Goal: Information Seeking & Learning: Check status

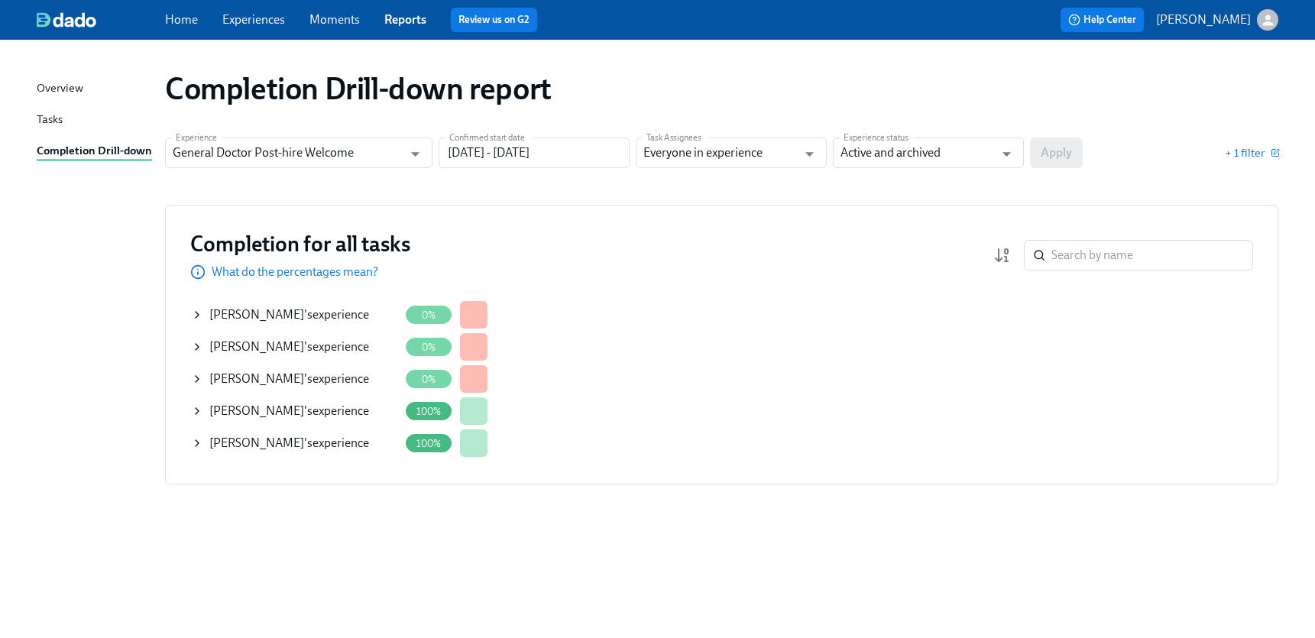
click at [203, 446] on icon at bounding box center [197, 443] width 12 height 12
click at [1245, 159] on span "+ 1 filter" at bounding box center [1252, 152] width 54 height 15
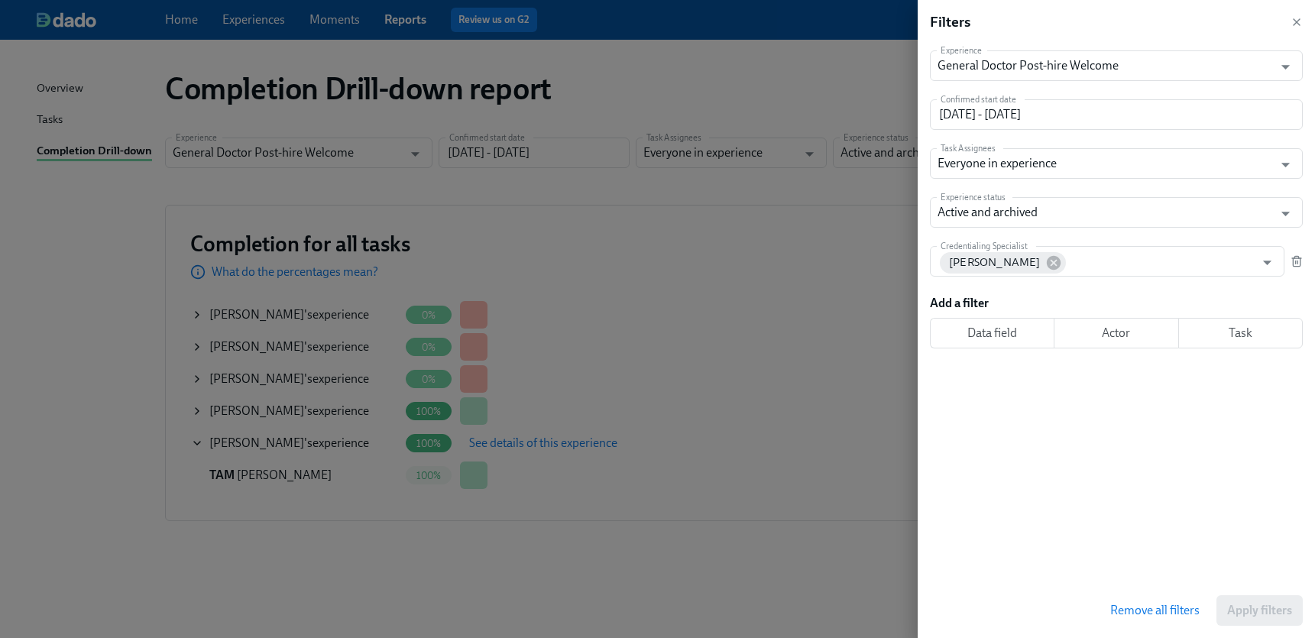
click at [1221, 337] on span "Task" at bounding box center [1241, 333] width 99 height 15
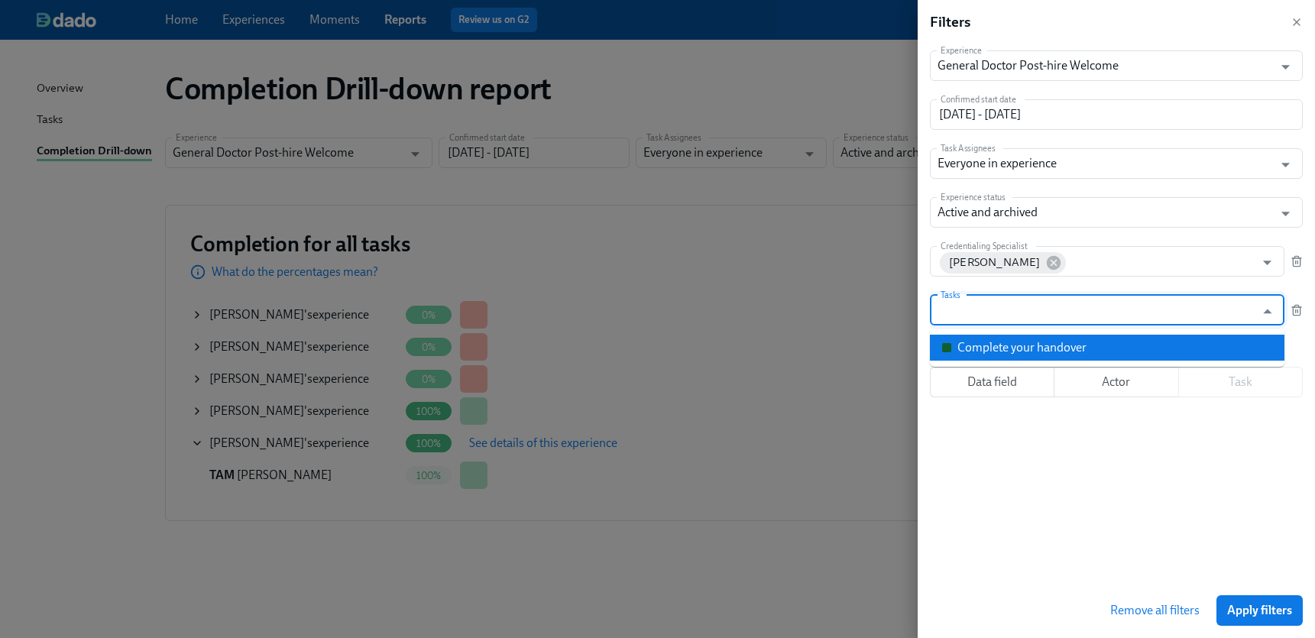
click at [1234, 384] on div "Data field Actor Task" at bounding box center [1116, 382] width 373 height 31
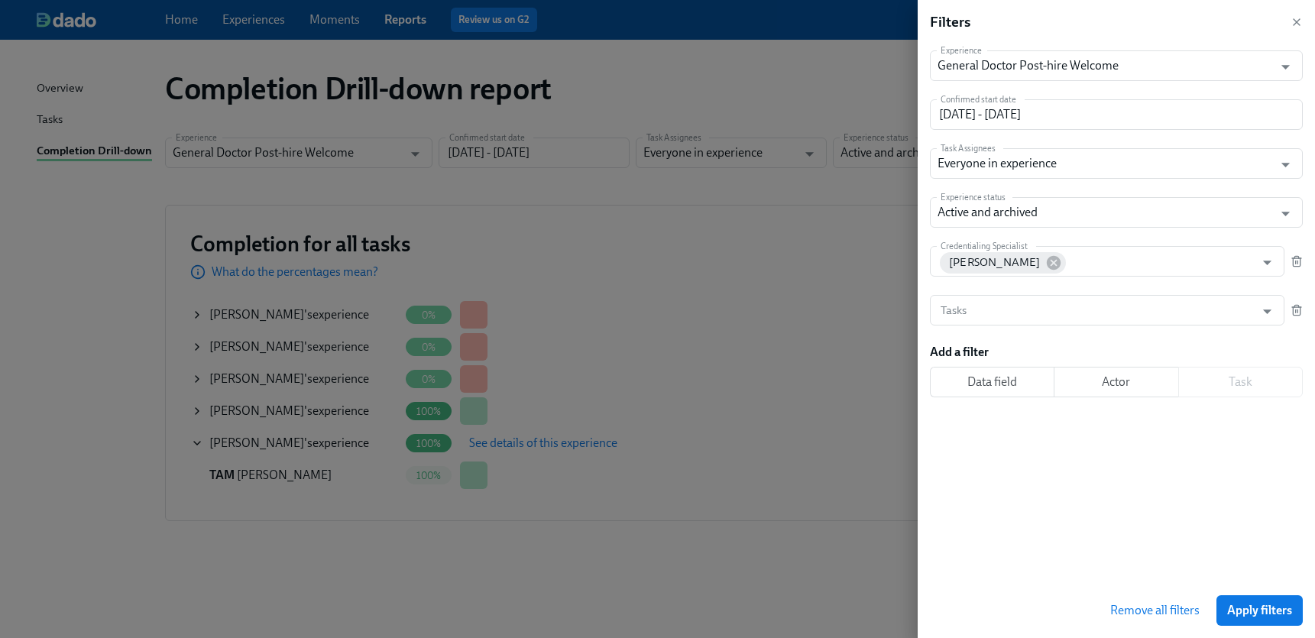
click at [972, 373] on button "Data field" at bounding box center [992, 382] width 125 height 31
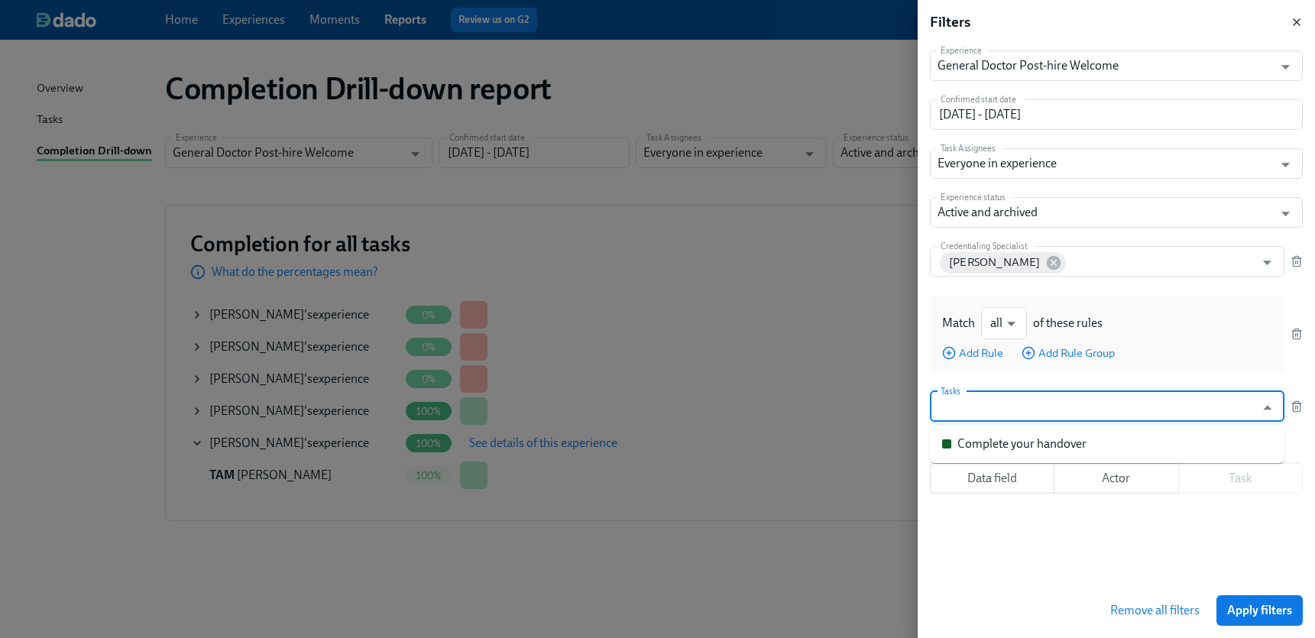
click at [1299, 24] on icon "button" at bounding box center [1297, 22] width 6 height 6
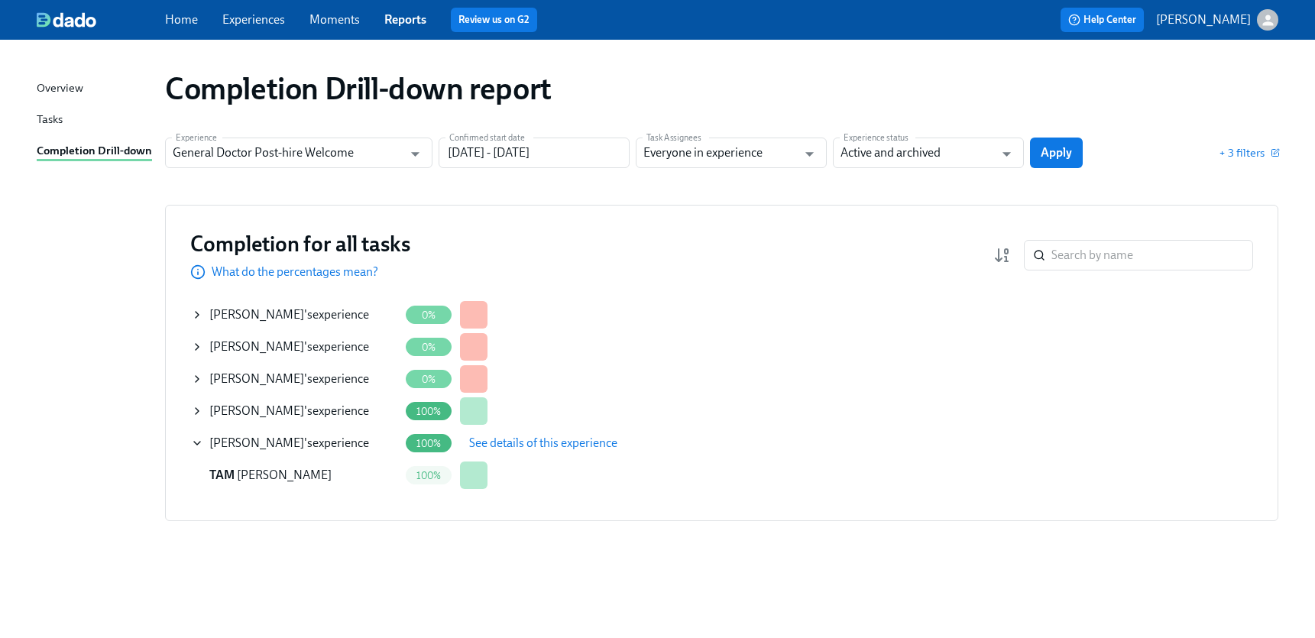
click at [573, 440] on span "See details of this experience" at bounding box center [543, 443] width 148 height 15
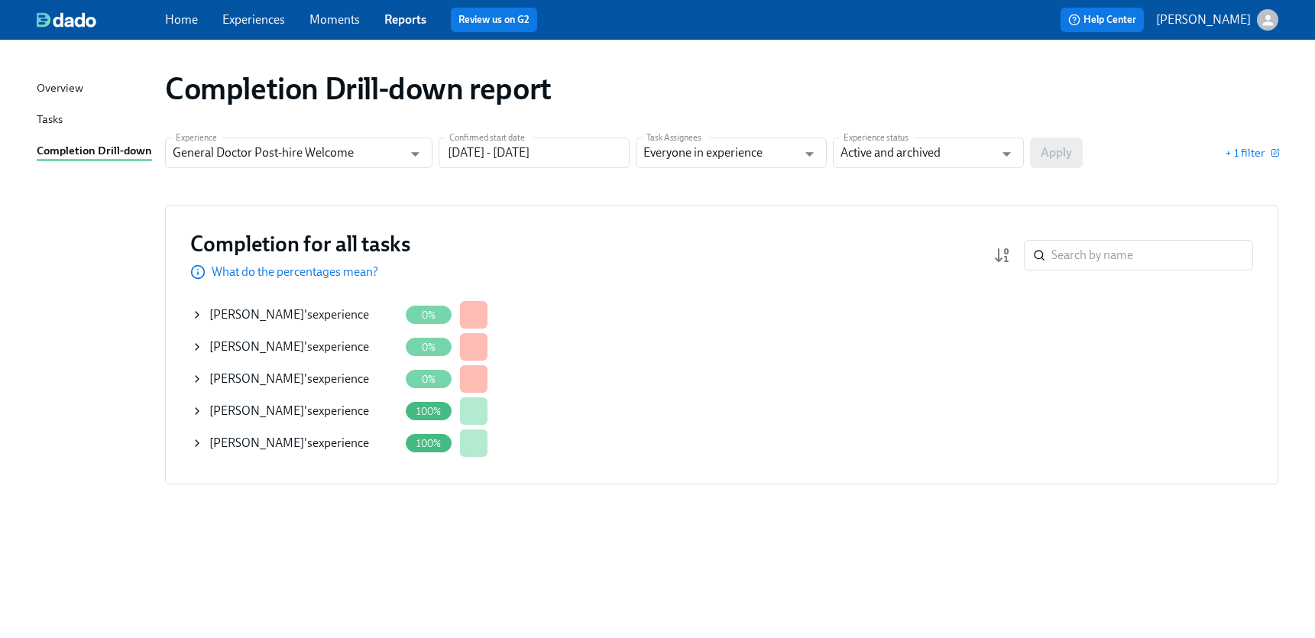
click at [198, 407] on icon at bounding box center [197, 411] width 12 height 12
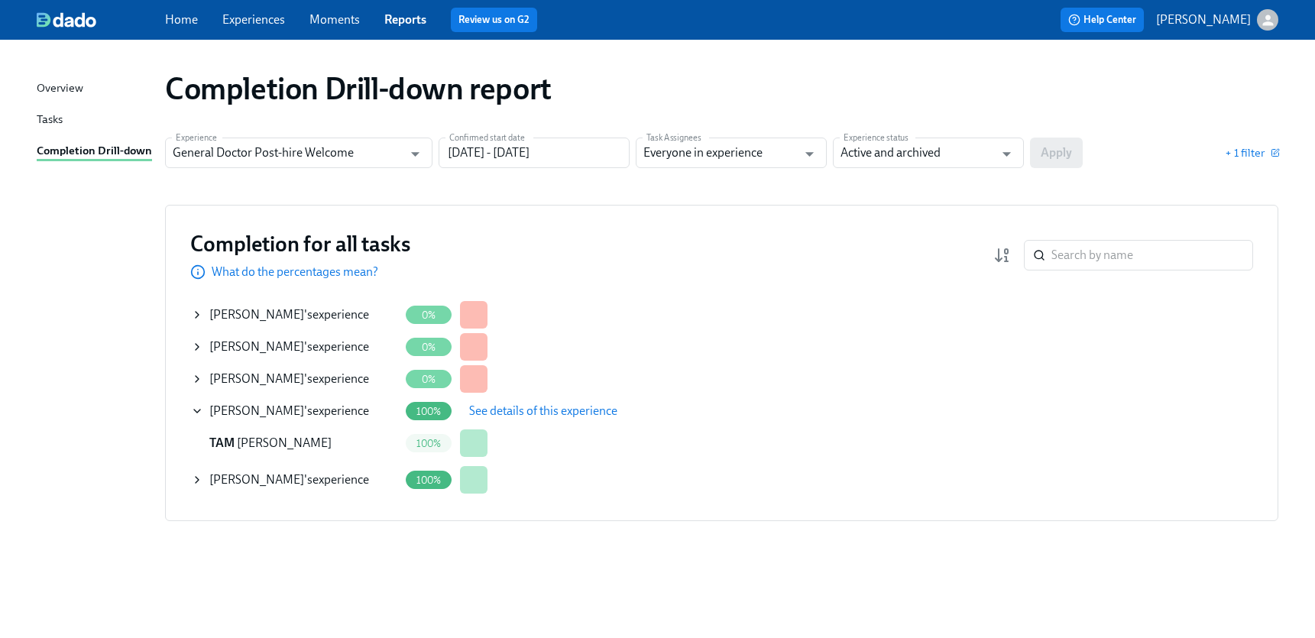
click at [564, 416] on span "See details of this experience" at bounding box center [543, 411] width 148 height 15
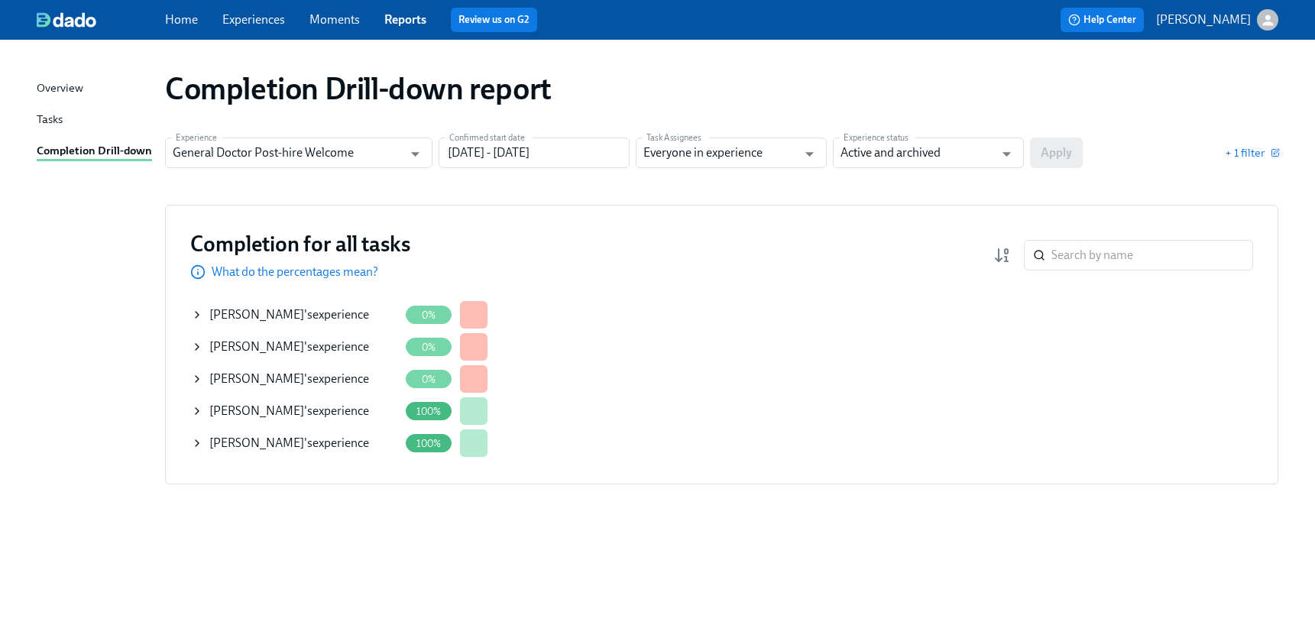
click at [197, 375] on icon at bounding box center [197, 379] width 12 height 12
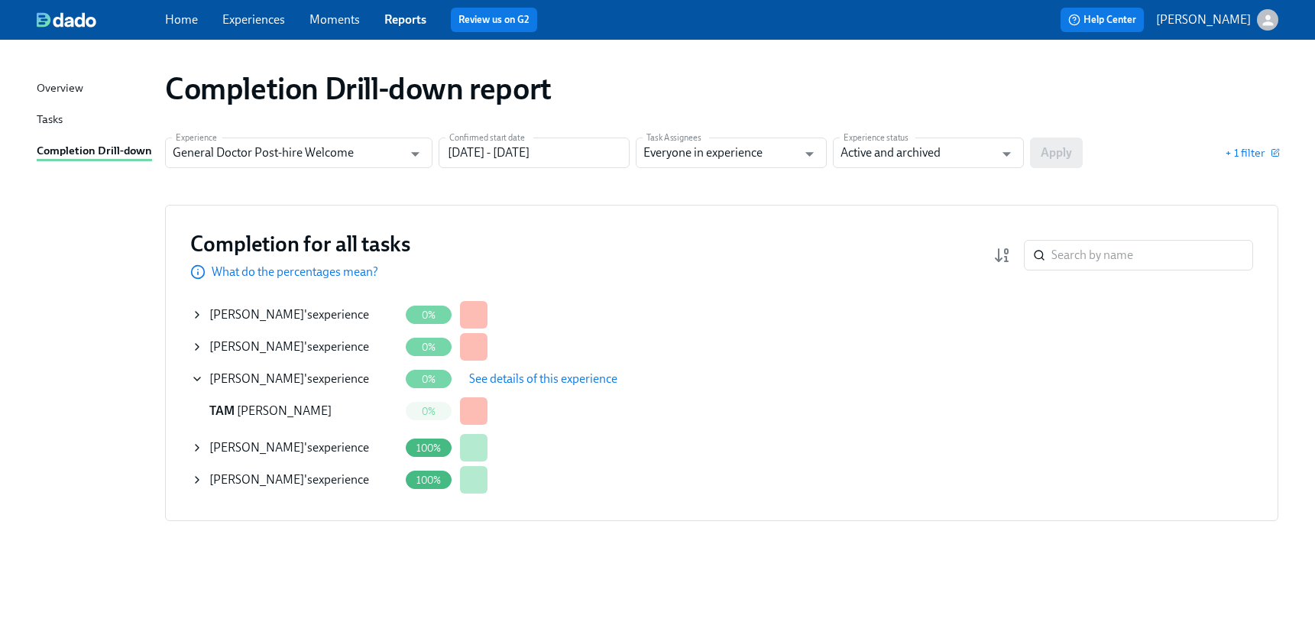
click at [517, 378] on span "See details of this experience" at bounding box center [543, 378] width 148 height 15
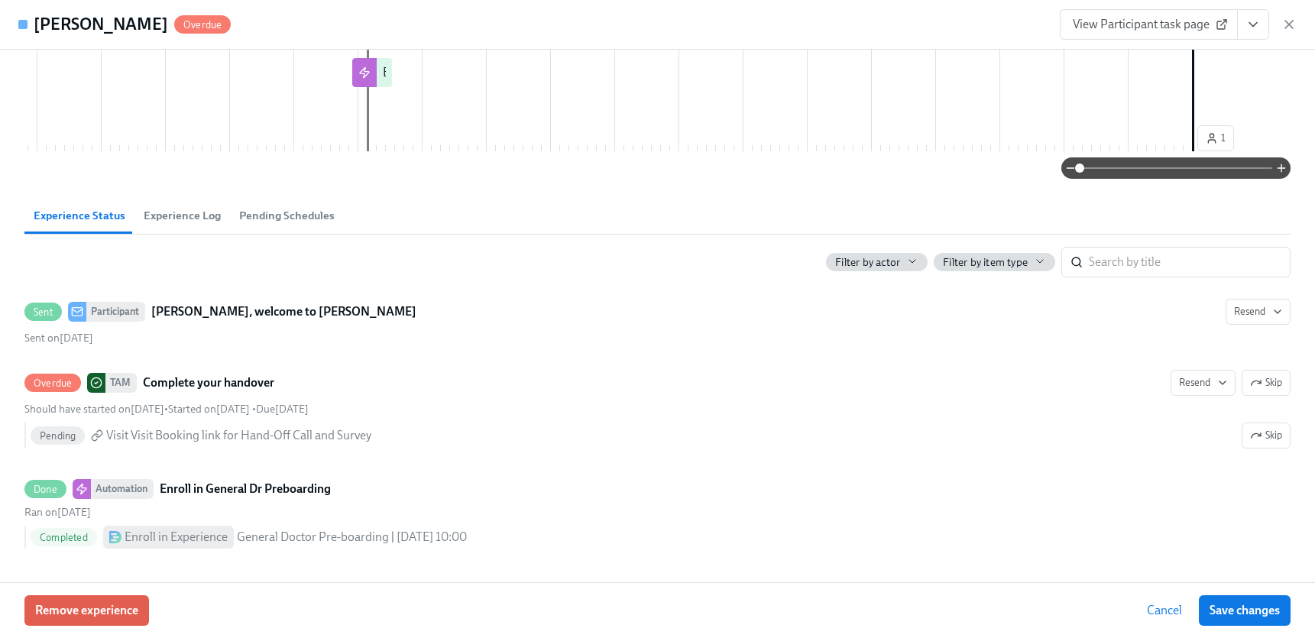
scroll to position [172, 0]
click at [190, 216] on span "Experience Log" at bounding box center [182, 216] width 77 height 18
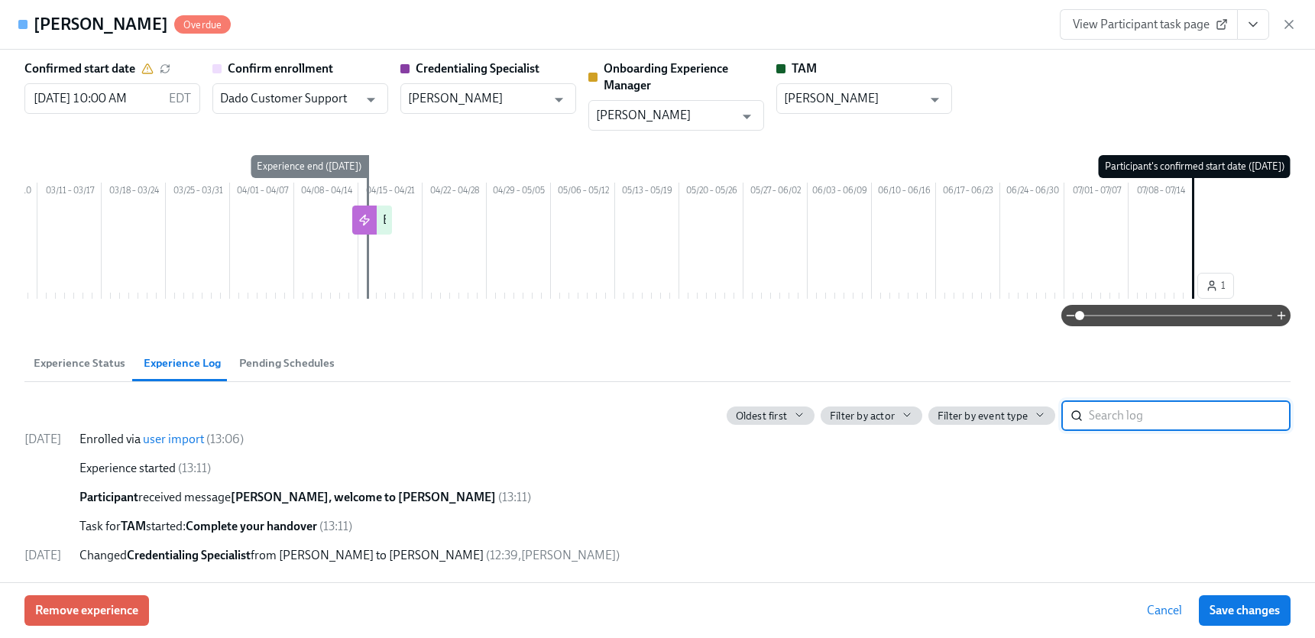
scroll to position [24, 0]
click at [309, 367] on span "Pending Schedules" at bounding box center [287, 364] width 96 height 18
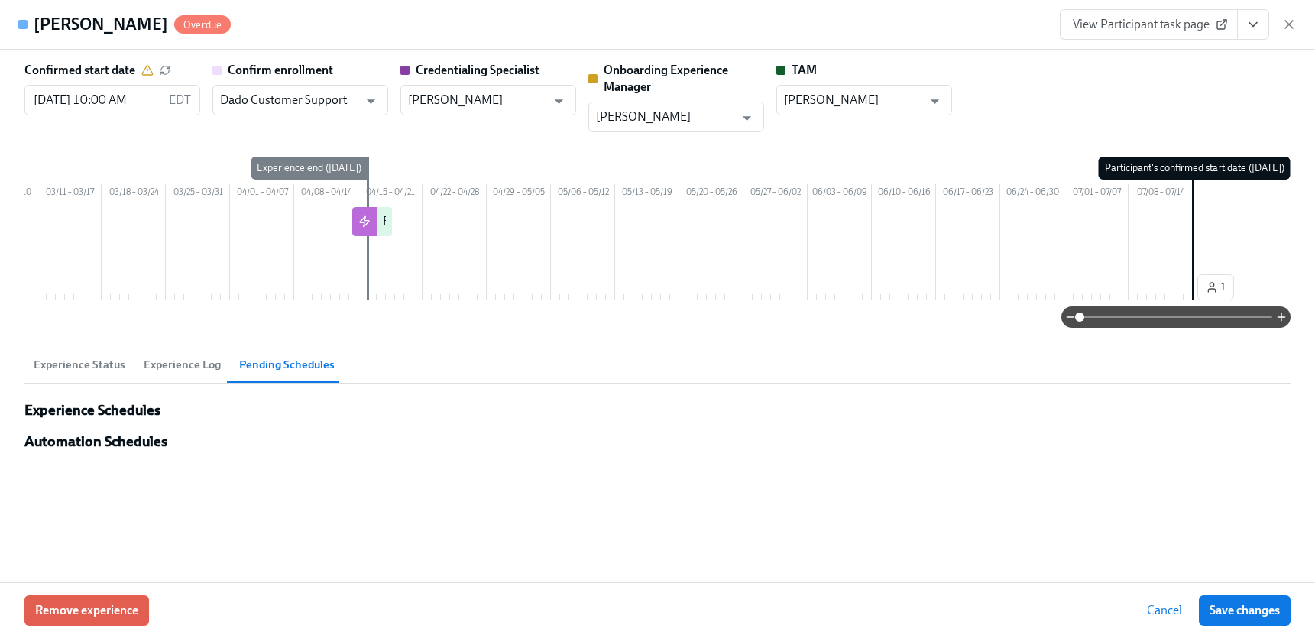
scroll to position [0, 0]
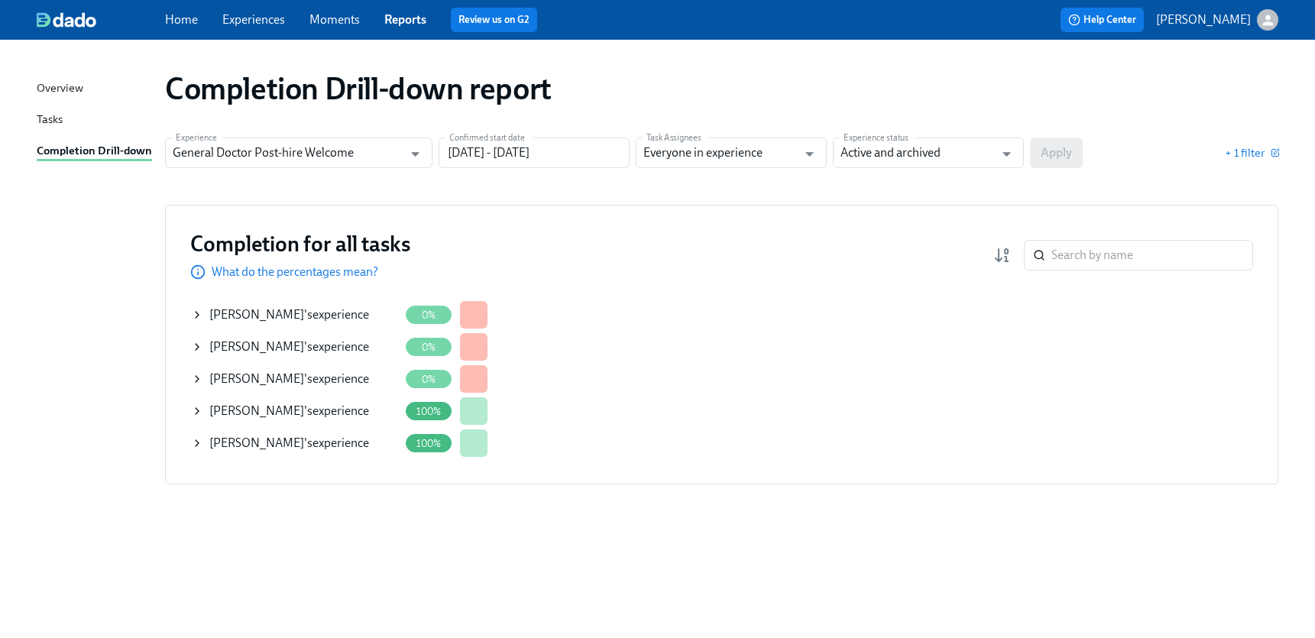
click at [245, 313] on span "[PERSON_NAME]" at bounding box center [256, 314] width 95 height 15
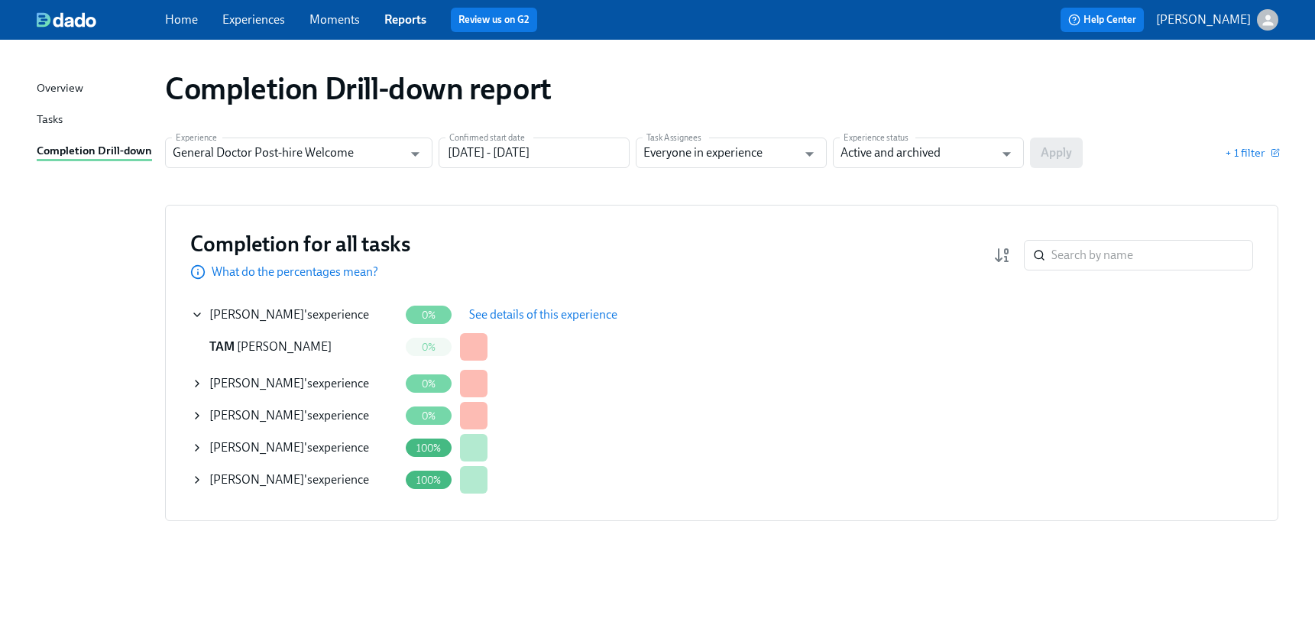
click at [602, 314] on span "See details of this experience" at bounding box center [543, 314] width 148 height 15
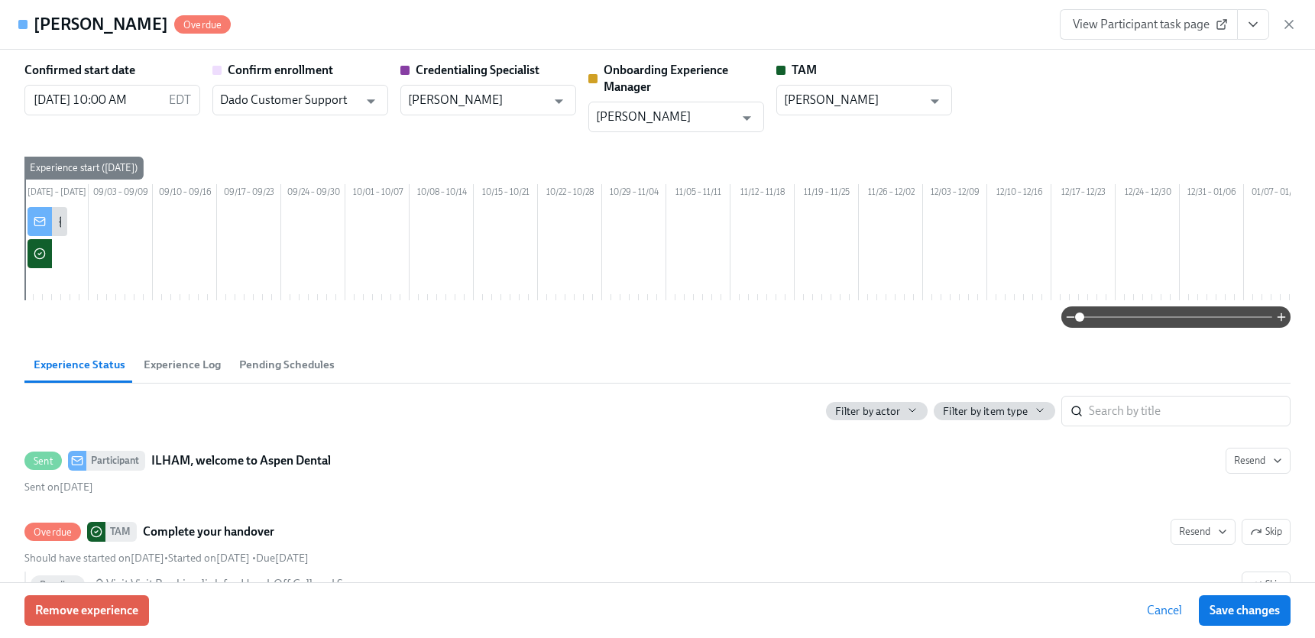
scroll to position [0, 2202]
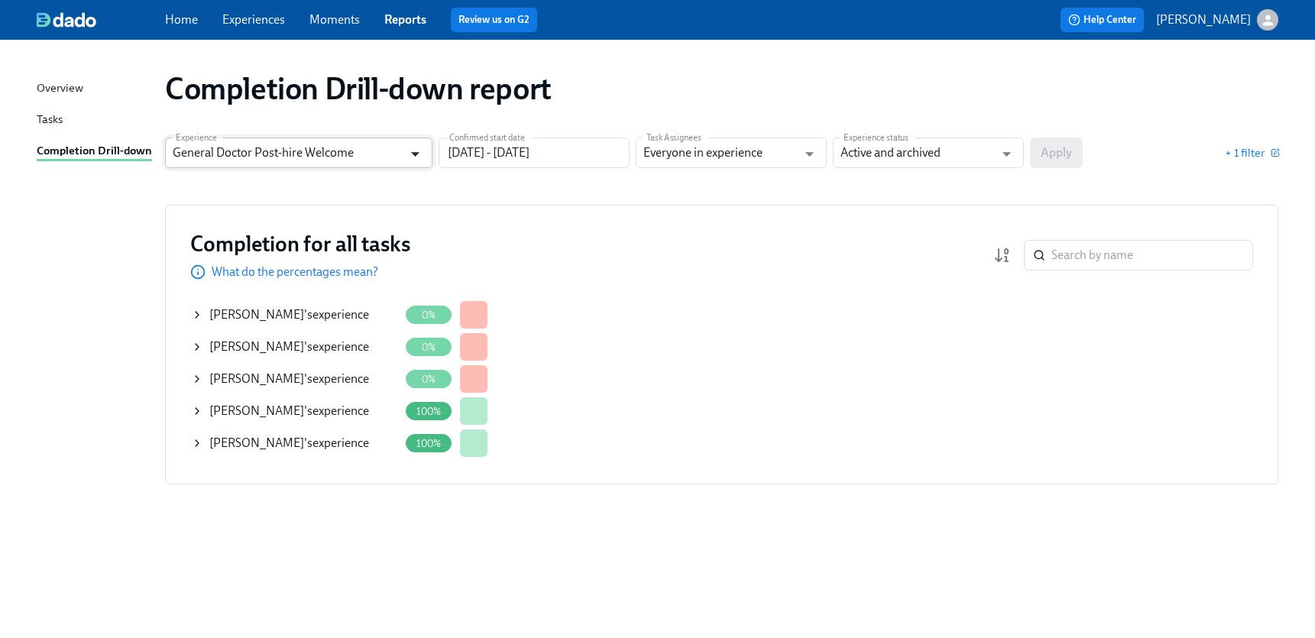
click at [414, 157] on icon "Open" at bounding box center [415, 154] width 21 height 21
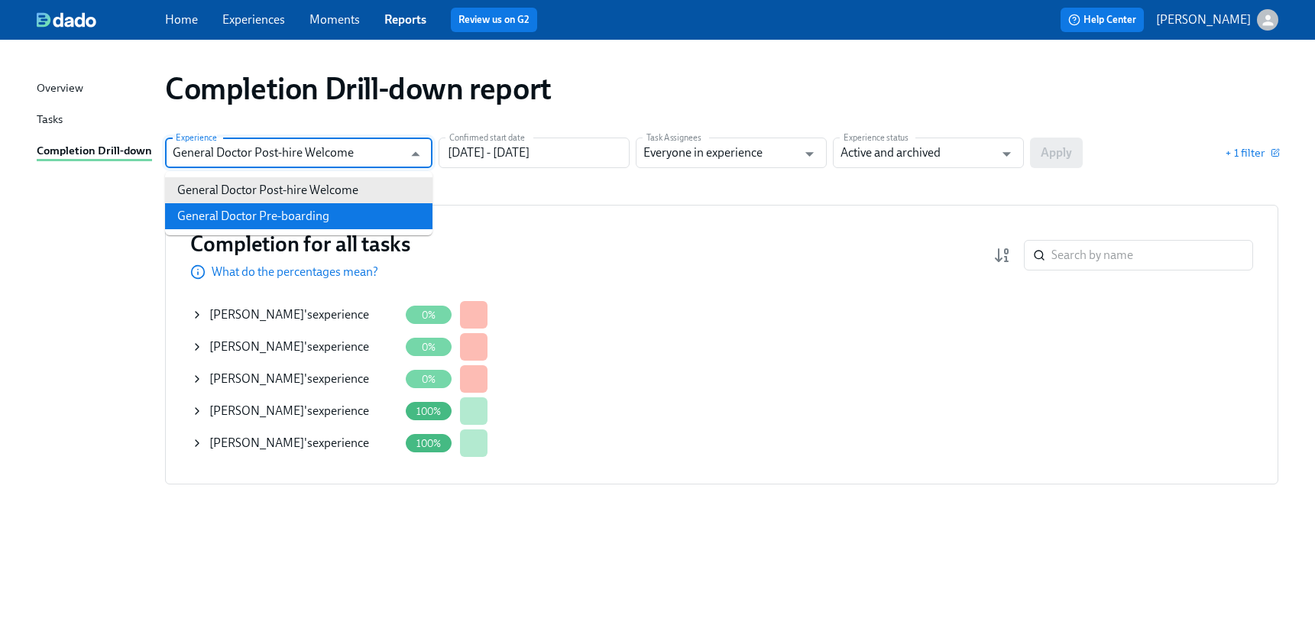
click at [307, 222] on li "General Doctor Pre-boarding" at bounding box center [299, 216] width 268 height 26
type input "General Doctor Pre-boarding"
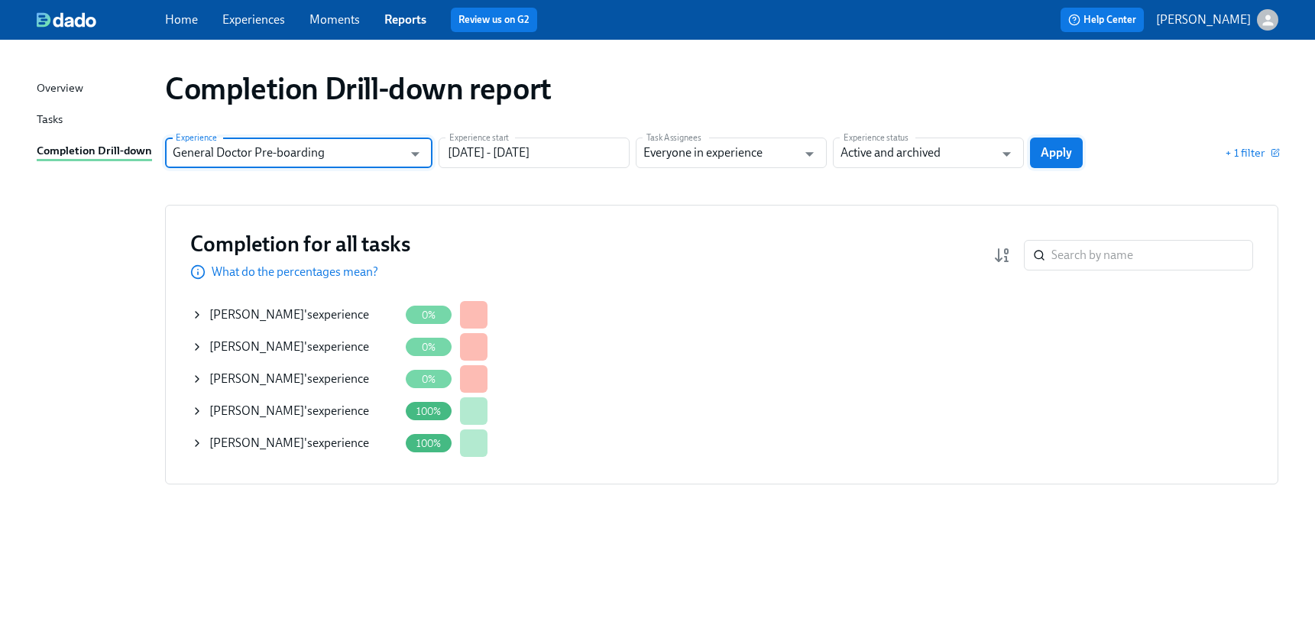
click at [1048, 144] on button "Apply" at bounding box center [1056, 153] width 53 height 31
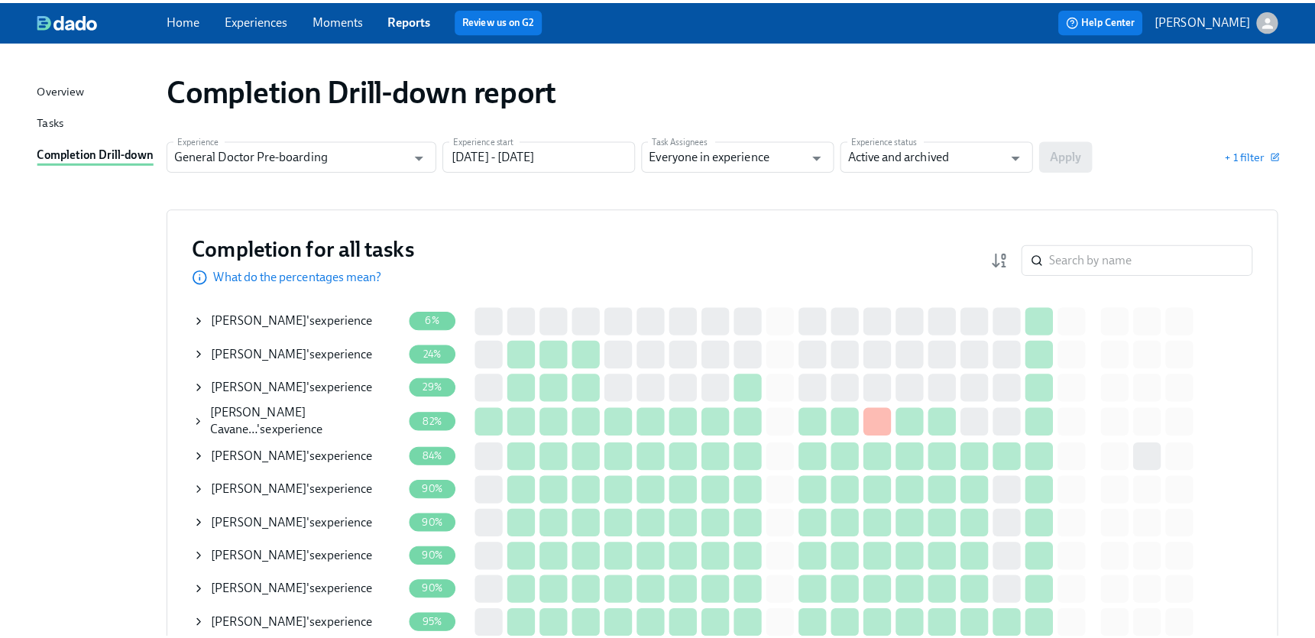
scroll to position [76, 0]
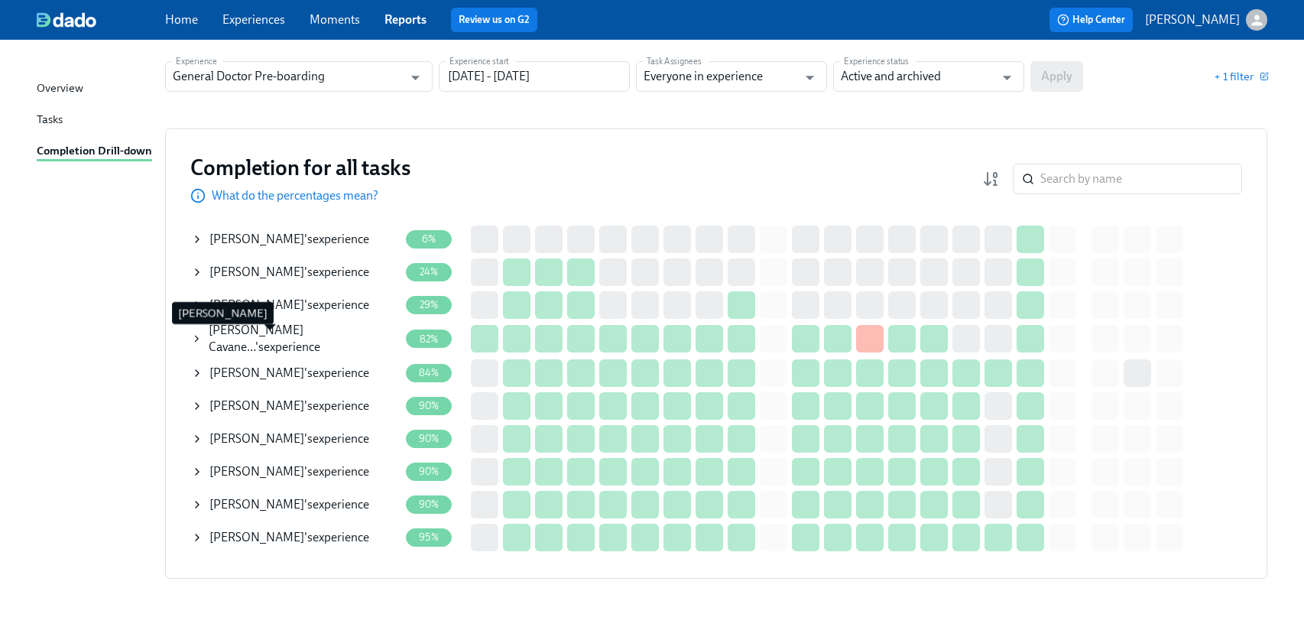
click at [267, 339] on span "B. Hernandez Cavane…" at bounding box center [256, 338] width 95 height 31
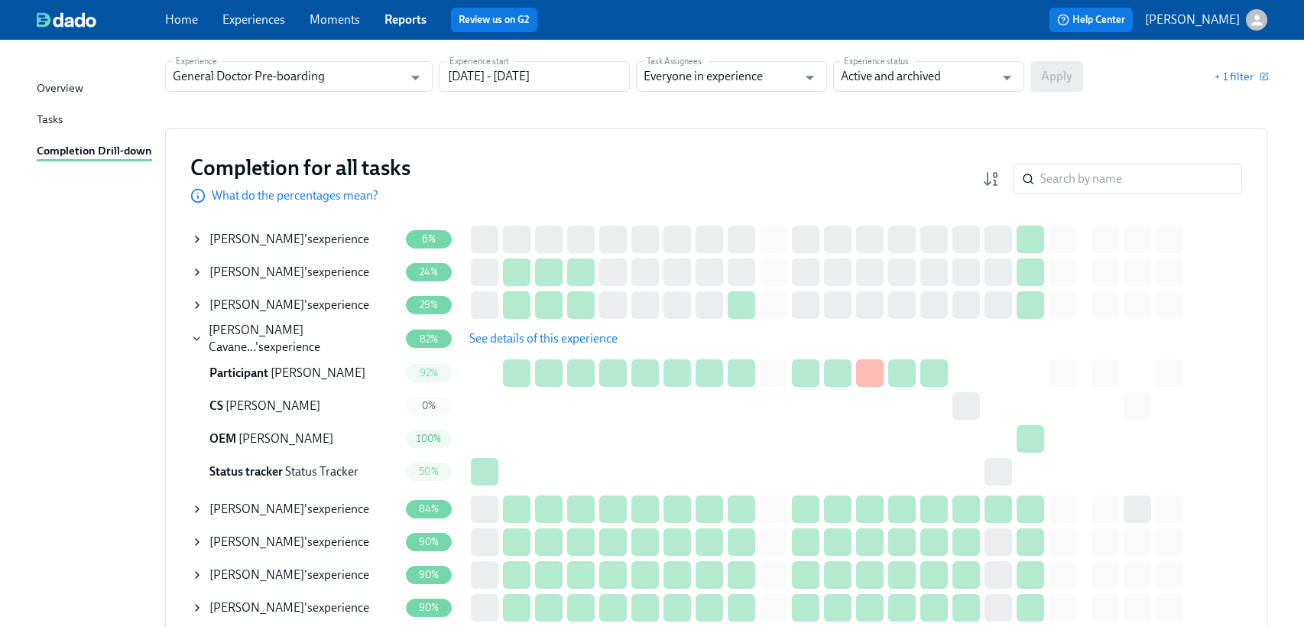
click at [517, 335] on span "See details of this experience" at bounding box center [543, 338] width 148 height 15
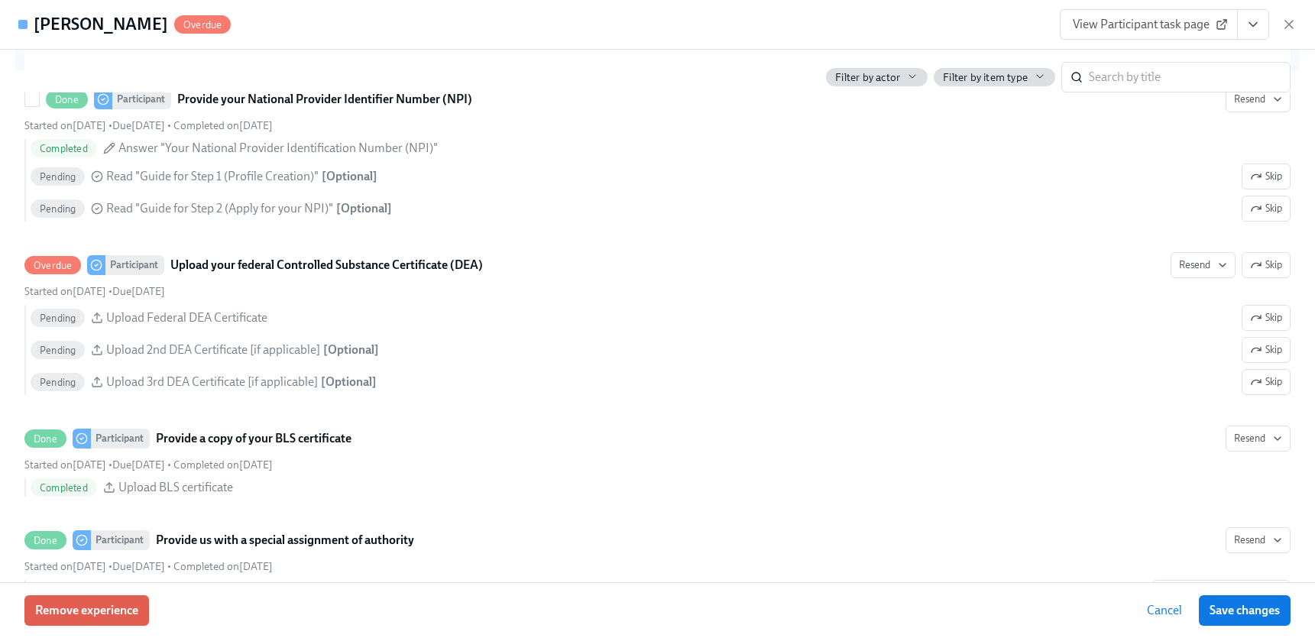
scroll to position [3287, 0]
